Goal: Information Seeking & Learning: Learn about a topic

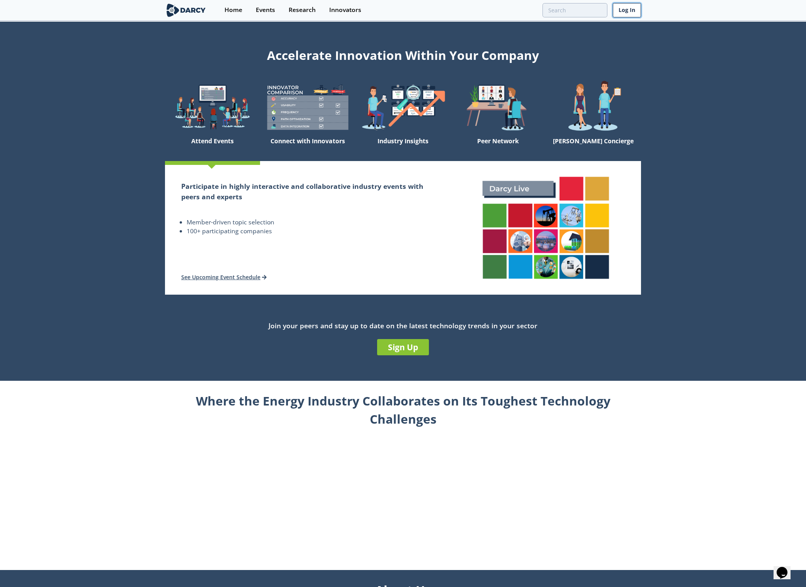
click at [620, 10] on link "Log In" at bounding box center [627, 10] width 28 height 14
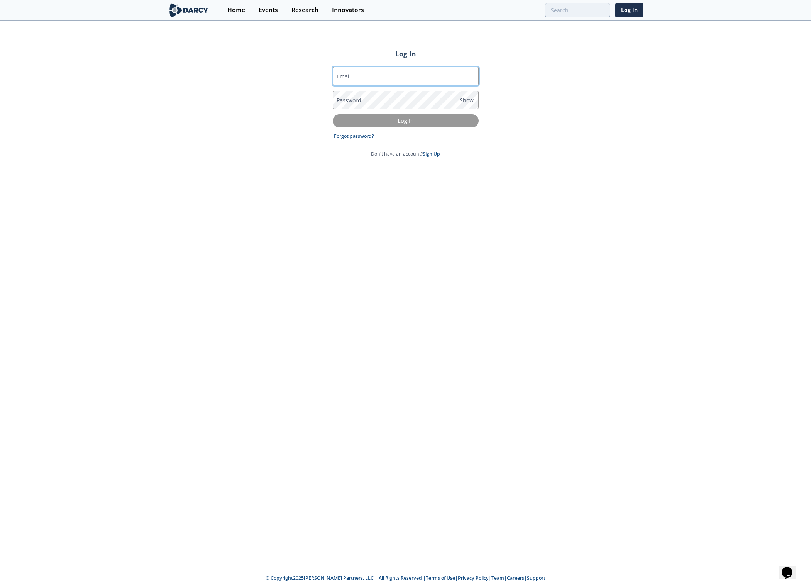
click at [393, 78] on input "Email" at bounding box center [406, 76] width 146 height 19
click at [282, 118] on div "Log In Email Password Show Log In Forgot password? Don't have an account? Sign …" at bounding box center [405, 295] width 811 height 547
click at [367, 78] on input "Email" at bounding box center [406, 76] width 146 height 19
type input "[PERSON_NAME][EMAIL_ADDRESS][PERSON_NAME][DOMAIN_NAME]"
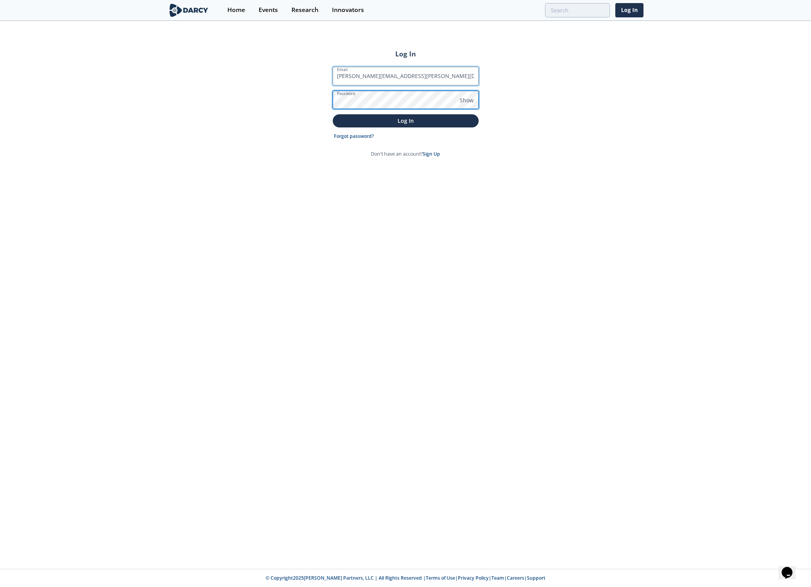
click at [333, 114] on button "Log In" at bounding box center [406, 120] width 146 height 13
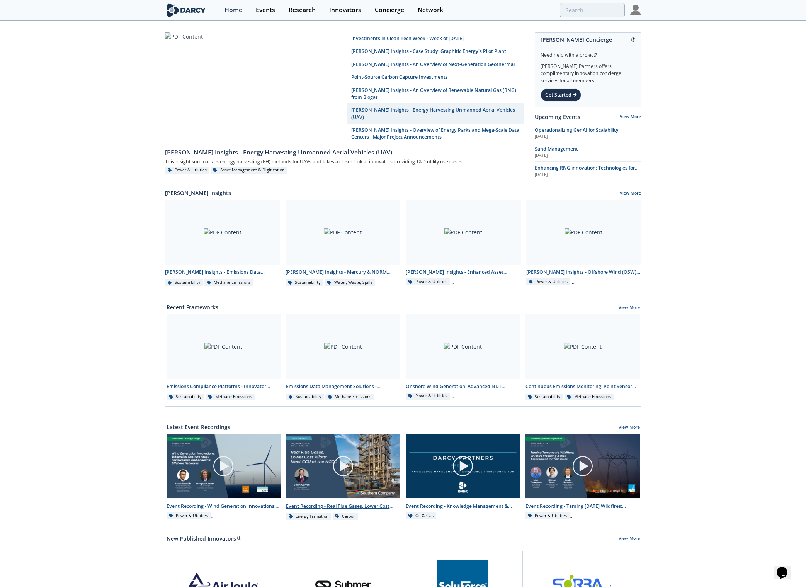
click at [306, 504] on div "Event Recording - Real Flue Gases, Lower Cost Pilots: Meet CCU at the NCCC" at bounding box center [343, 506] width 114 height 7
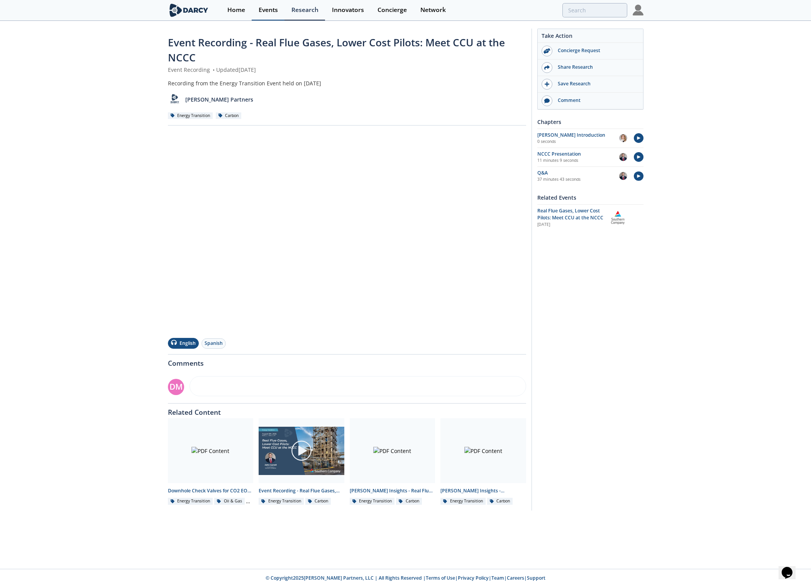
click at [269, 14] on link "Events" at bounding box center [268, 10] width 33 height 20
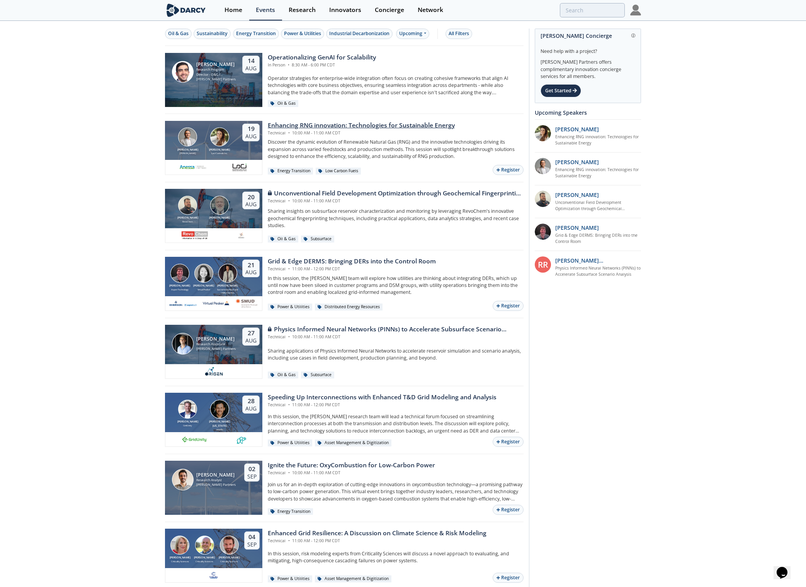
click at [406, 149] on p "Discover the dynamic evolution of Renewable Natural Gas (RNG) and the innovativ…" at bounding box center [396, 149] width 256 height 21
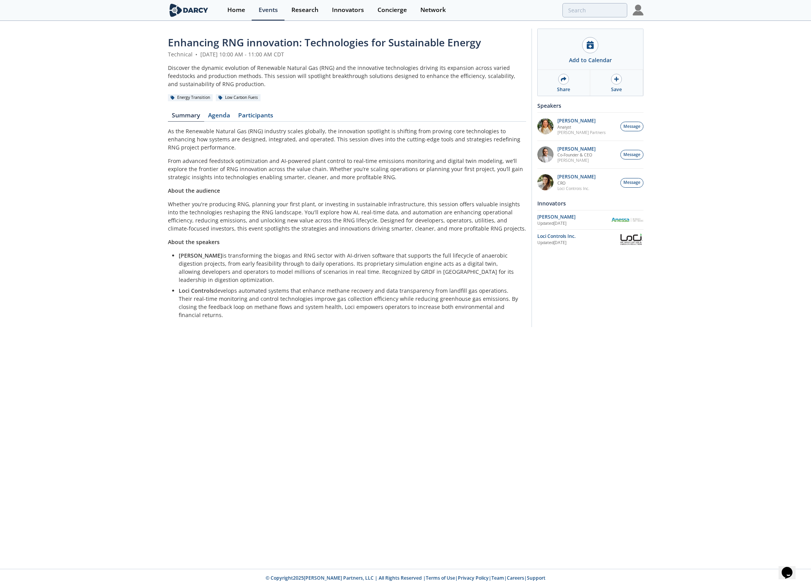
click at [511, 300] on p "Loci Controls develops automated systems that enhance methane recovery and data…" at bounding box center [350, 303] width 342 height 32
click at [221, 115] on link "Agenda" at bounding box center [219, 116] width 30 height 9
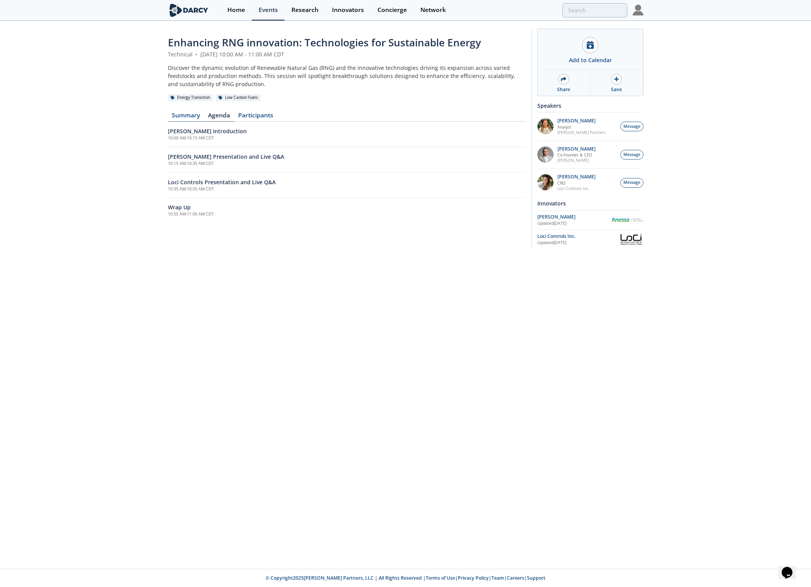
click at [189, 116] on link "Summary" at bounding box center [186, 116] width 36 height 9
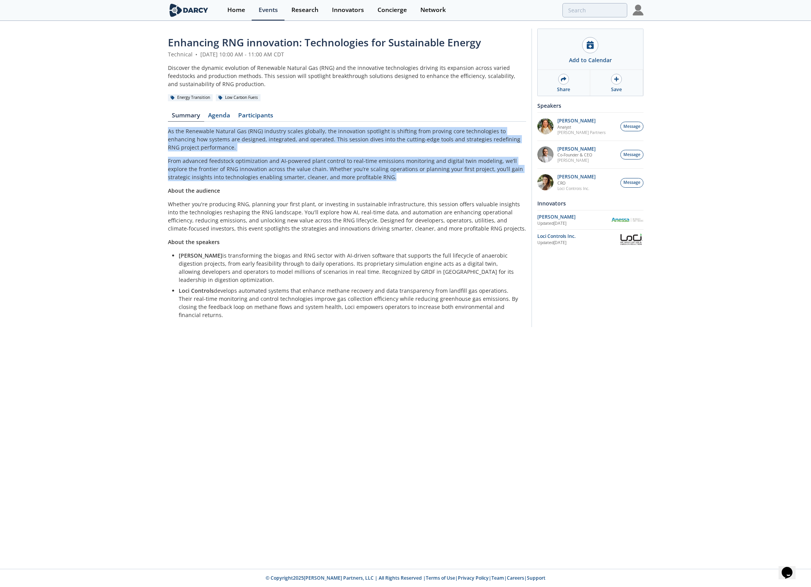
drag, startPoint x: 370, startPoint y: 177, endPoint x: 160, endPoint y: 130, distance: 214.9
click at [160, 130] on div "Enhancing RNG innovation: Technologies for Sustainable Energy Technical • [DATE…" at bounding box center [405, 180] width 811 height 316
copy div "As the Renewable Natural Gas (RNG) industry scales globally, the innovation spo…"
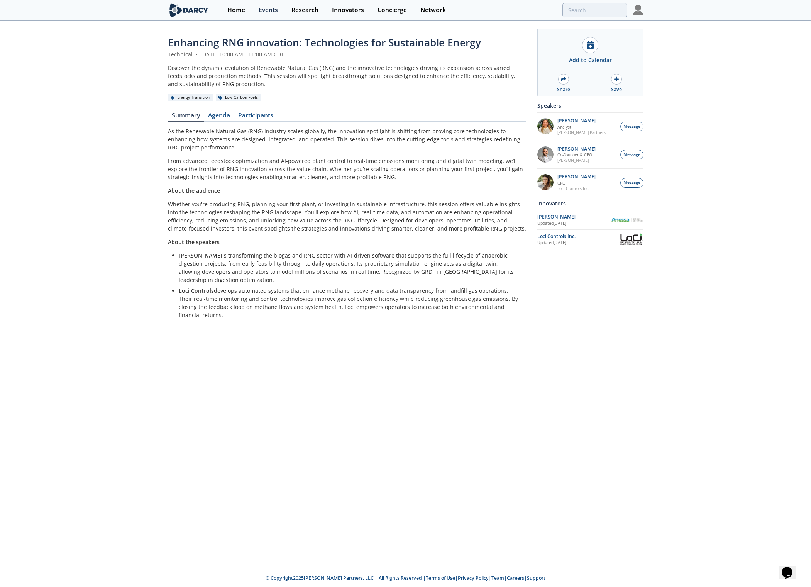
click at [678, 36] on div "Enhancing RNG innovation: Technologies for Sustainable Energy Technical • [DATE…" at bounding box center [405, 180] width 811 height 316
click at [266, 9] on div "Events" at bounding box center [268, 10] width 19 height 6
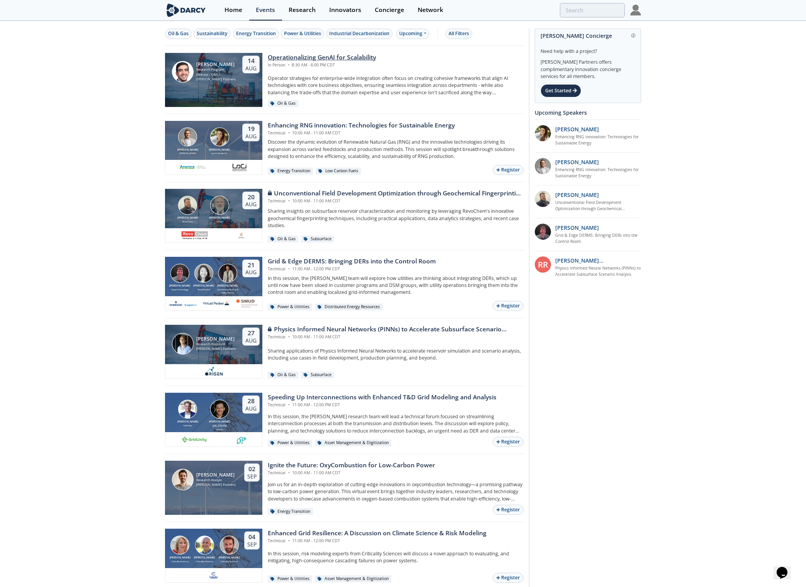
click at [342, 59] on div "Operationalizing GenAI for Scalability" at bounding box center [322, 57] width 108 height 9
